Goal: Entertainment & Leisure: Consume media (video, audio)

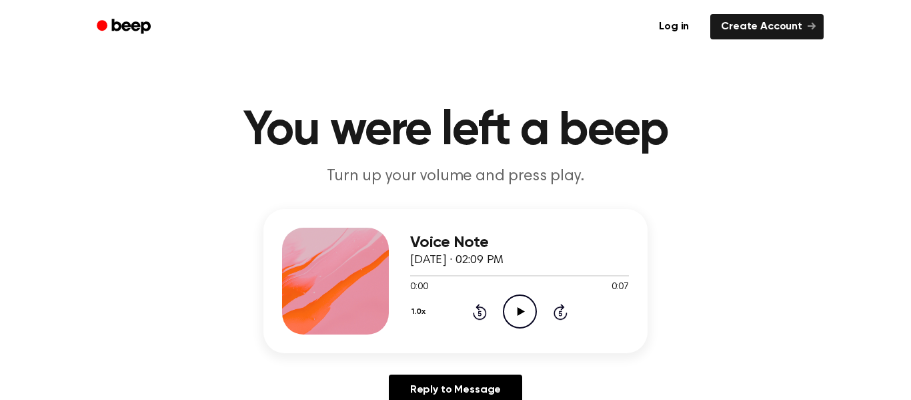
click at [527, 304] on icon "Play Audio" at bounding box center [520, 311] width 34 height 34
click at [527, 304] on icon "Pause Audio" at bounding box center [520, 311] width 34 height 34
click at [482, 310] on icon "Rewind 5 seconds" at bounding box center [479, 311] width 15 height 17
click at [530, 306] on icon "Play Audio" at bounding box center [520, 311] width 34 height 34
click at [513, 297] on circle at bounding box center [520, 311] width 33 height 33
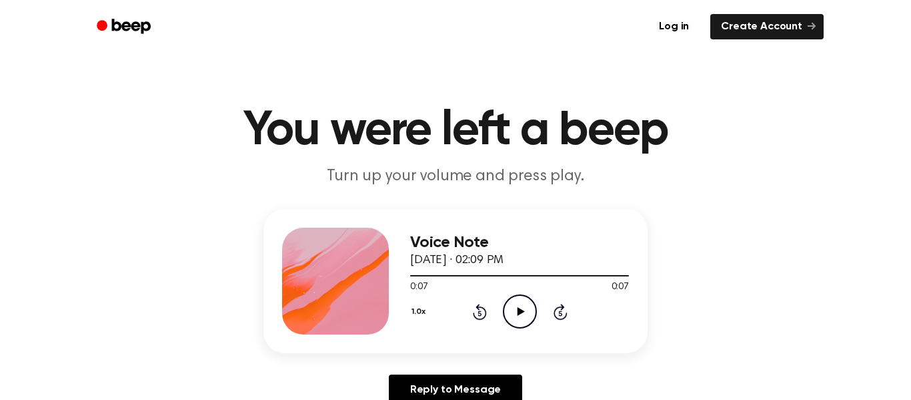
click at [508, 306] on icon "Play Audio" at bounding box center [520, 311] width 34 height 34
click at [503, 318] on icon "Play Audio" at bounding box center [520, 311] width 34 height 34
